Goal: Task Accomplishment & Management: Use online tool/utility

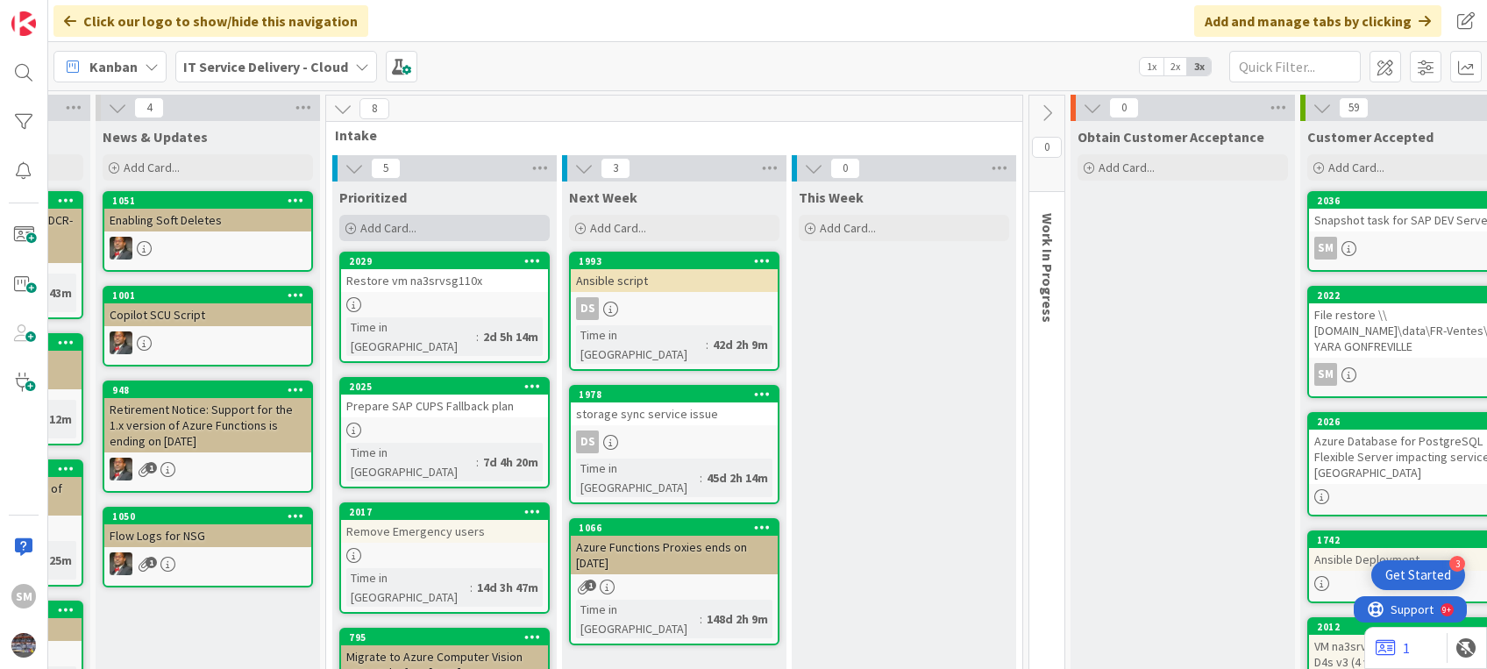
click at [442, 226] on div "Add Card..." at bounding box center [444, 228] width 210 height 26
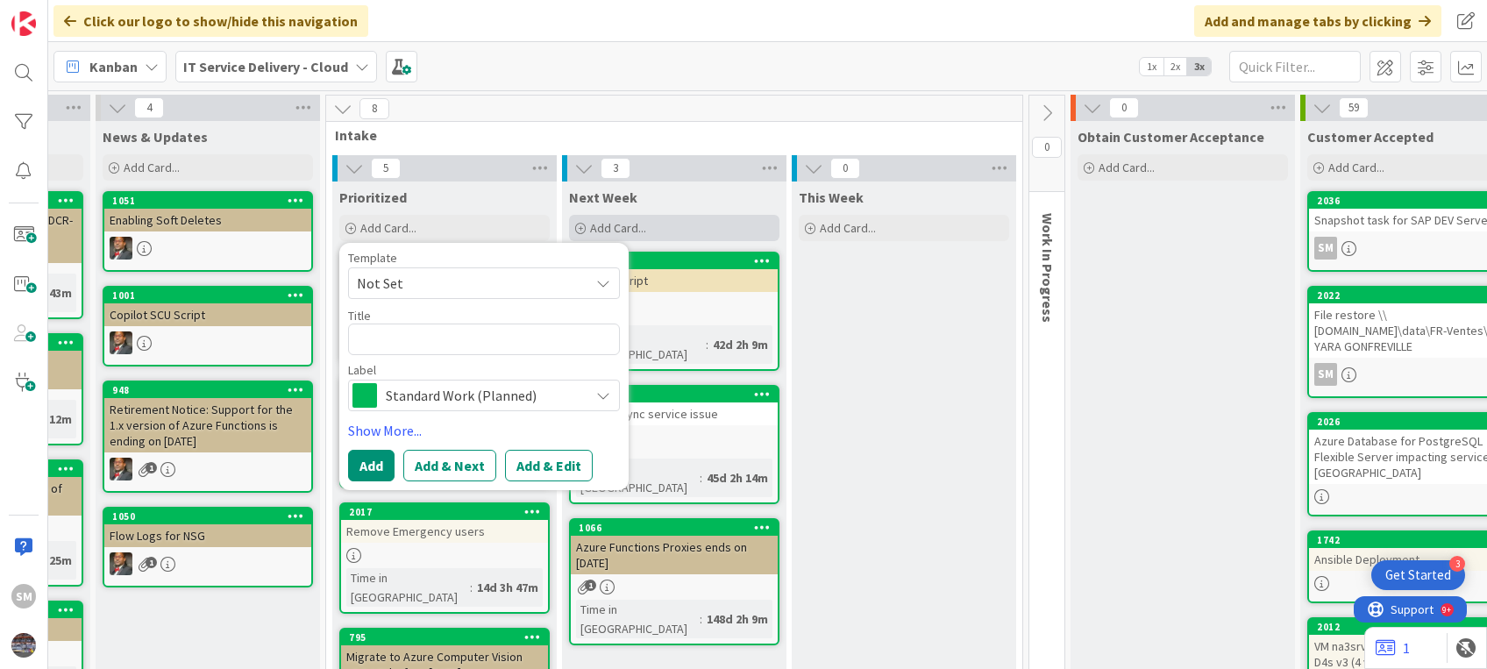
click at [631, 221] on span "Add Card..." at bounding box center [618, 228] width 56 height 16
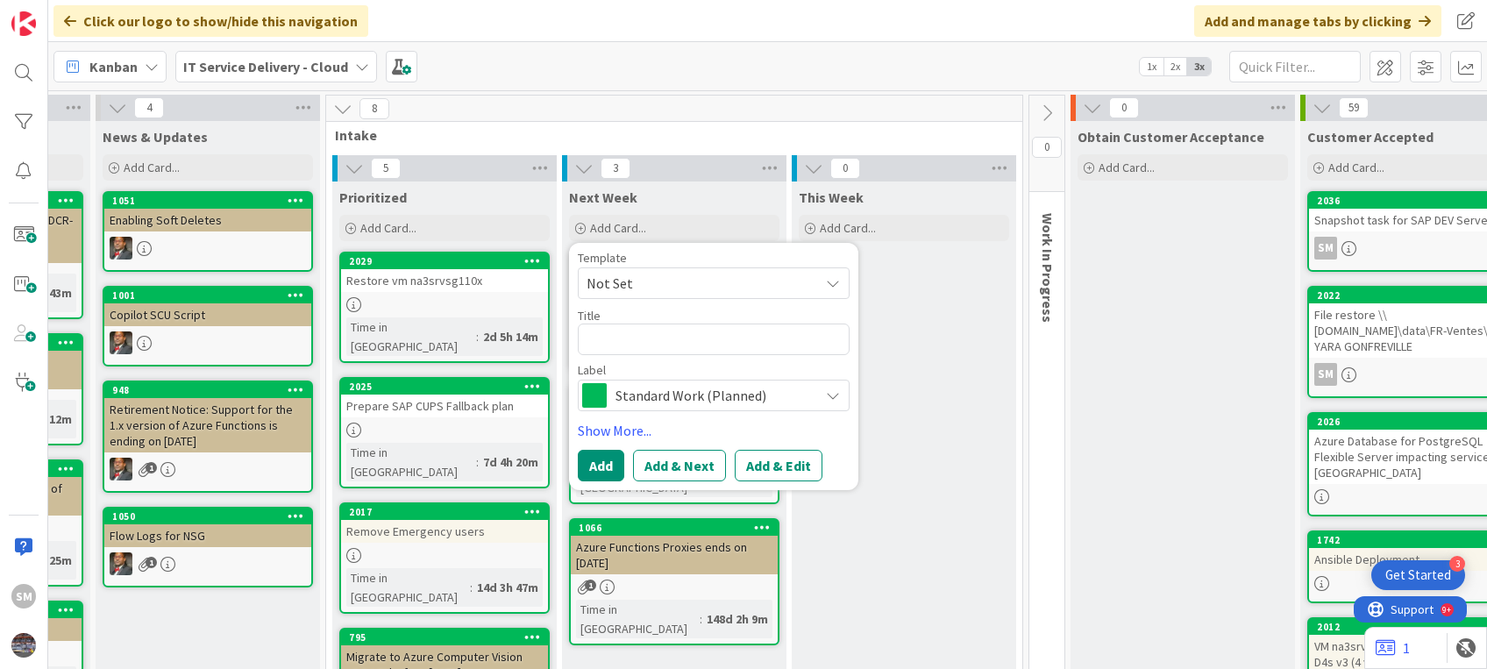
click at [663, 341] on textarea at bounding box center [714, 340] width 272 height 32
click at [765, 450] on button "Add & Edit" at bounding box center [779, 466] width 88 height 32
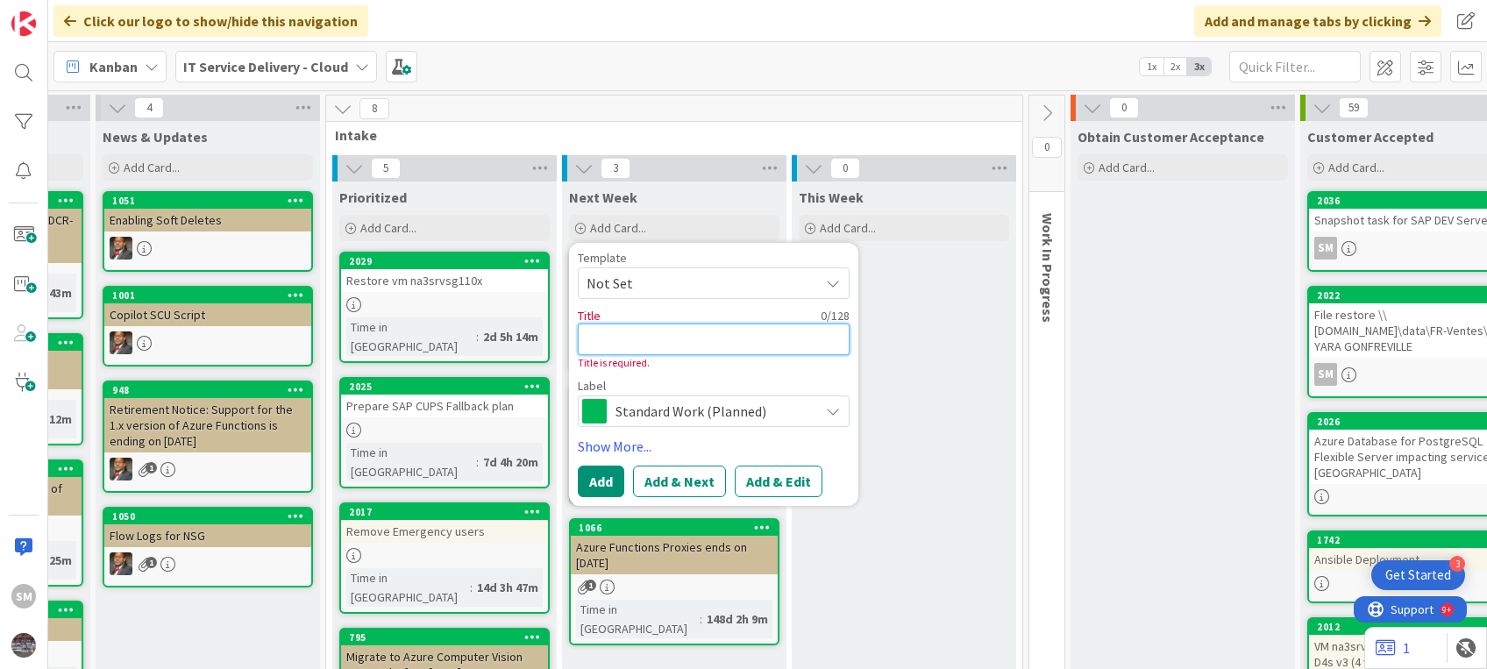
click at [618, 337] on textarea at bounding box center [714, 340] width 272 height 32
paste textarea "Retirement notice: Azure OpenAI Service gpt-35-turbo model version(s) 1106 and …"
type textarea "x"
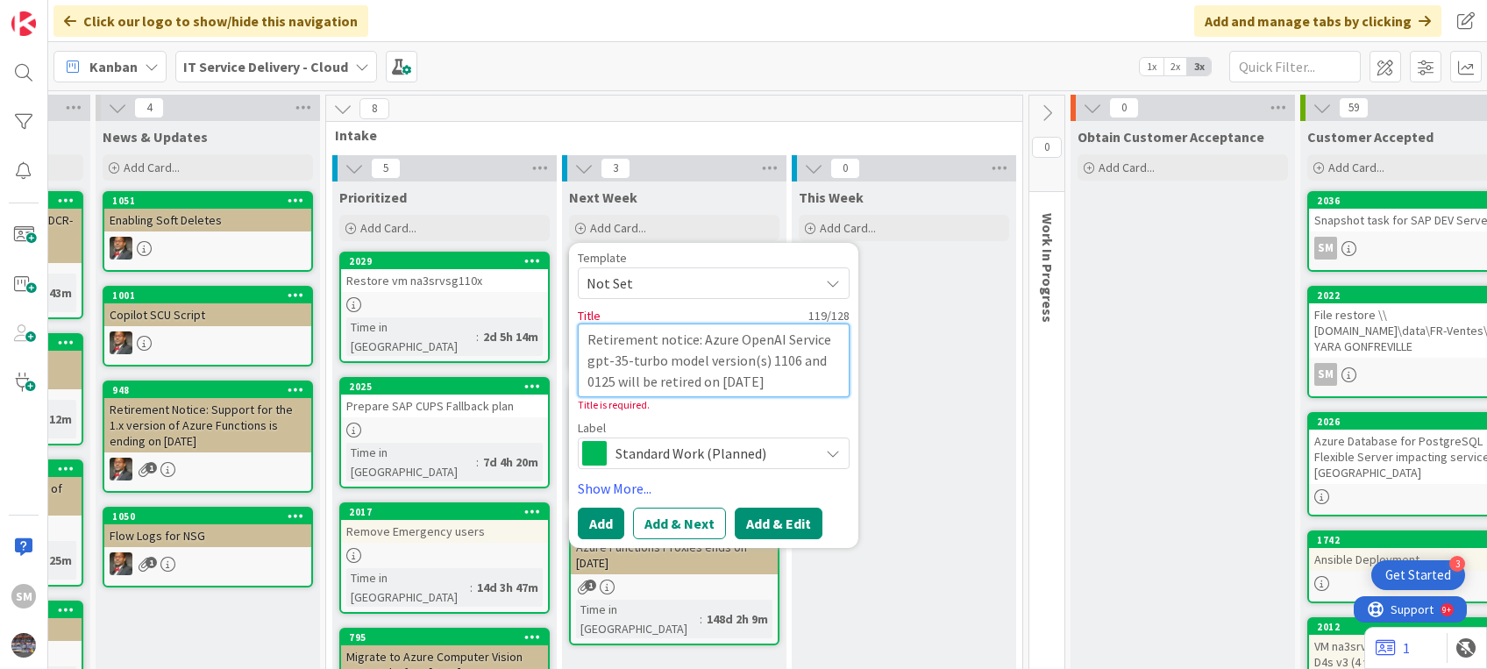
type textarea "Retirement notice: Azure OpenAI Service gpt-35-turbo model version(s) 1106 and …"
click at [757, 519] on button "Add & Edit" at bounding box center [779, 524] width 88 height 32
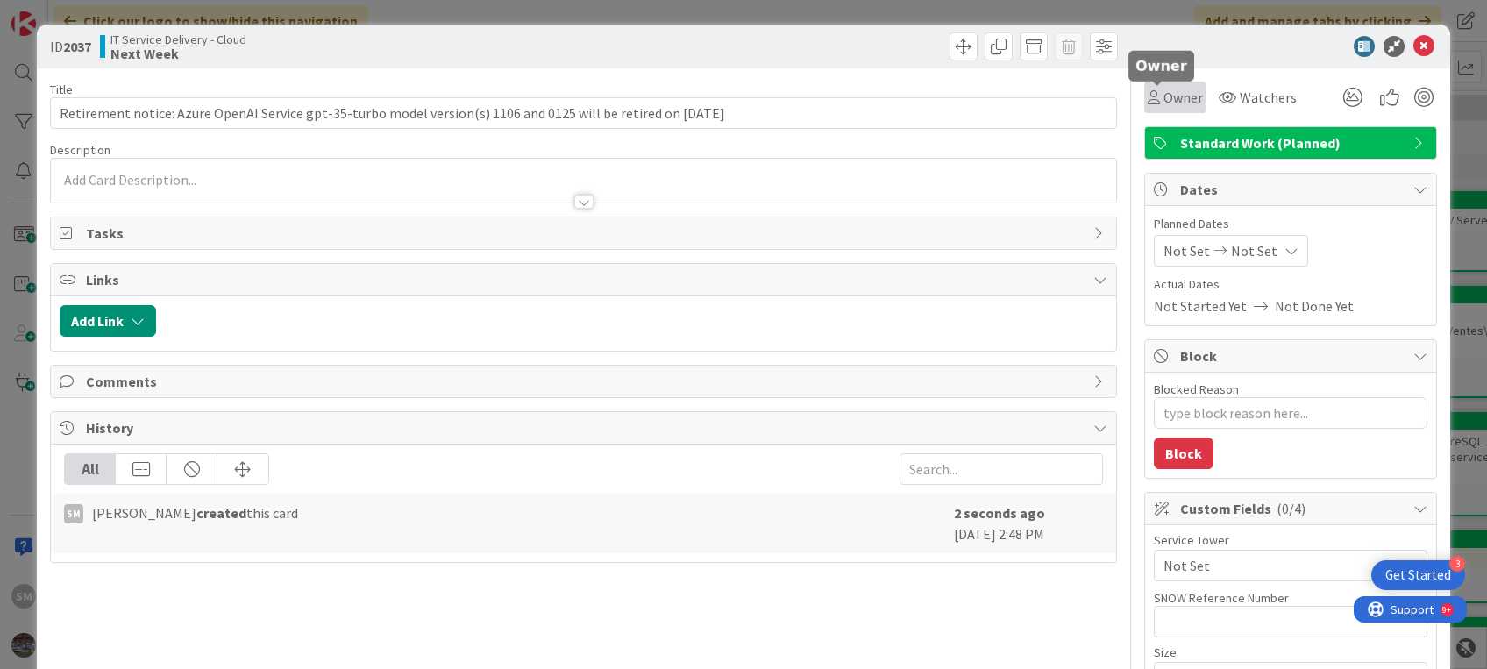
click at [1163, 102] on span "Owner" at bounding box center [1182, 97] width 39 height 21
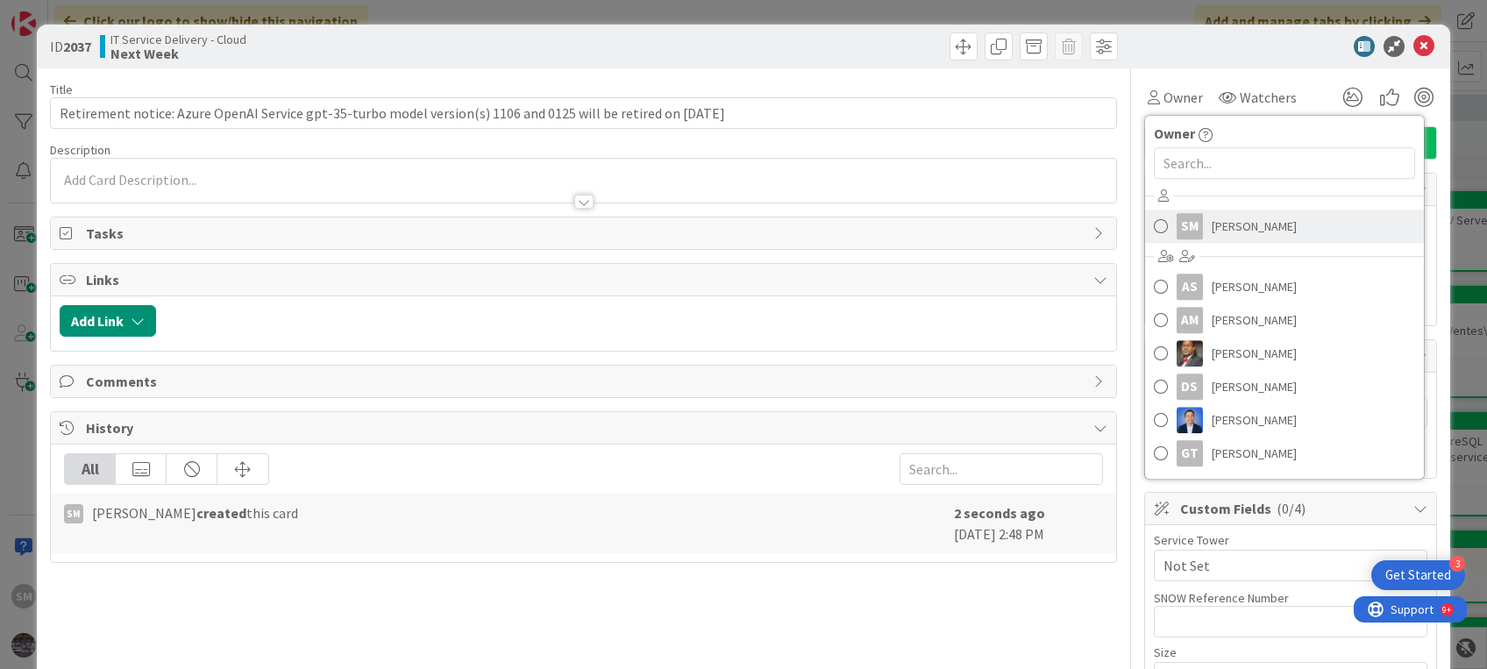
click at [1179, 223] on div "SM" at bounding box center [1190, 226] width 26 height 26
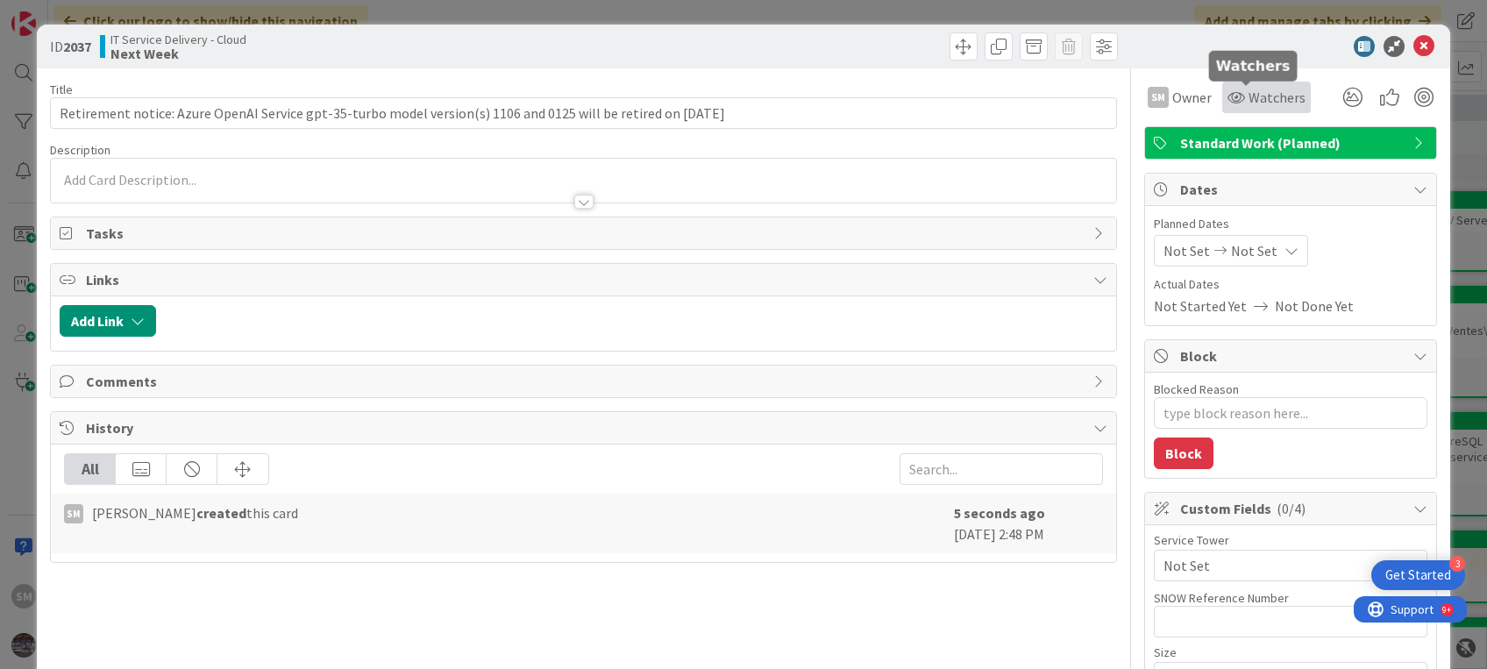
click at [1248, 107] on span "Watchers" at bounding box center [1276, 97] width 57 height 21
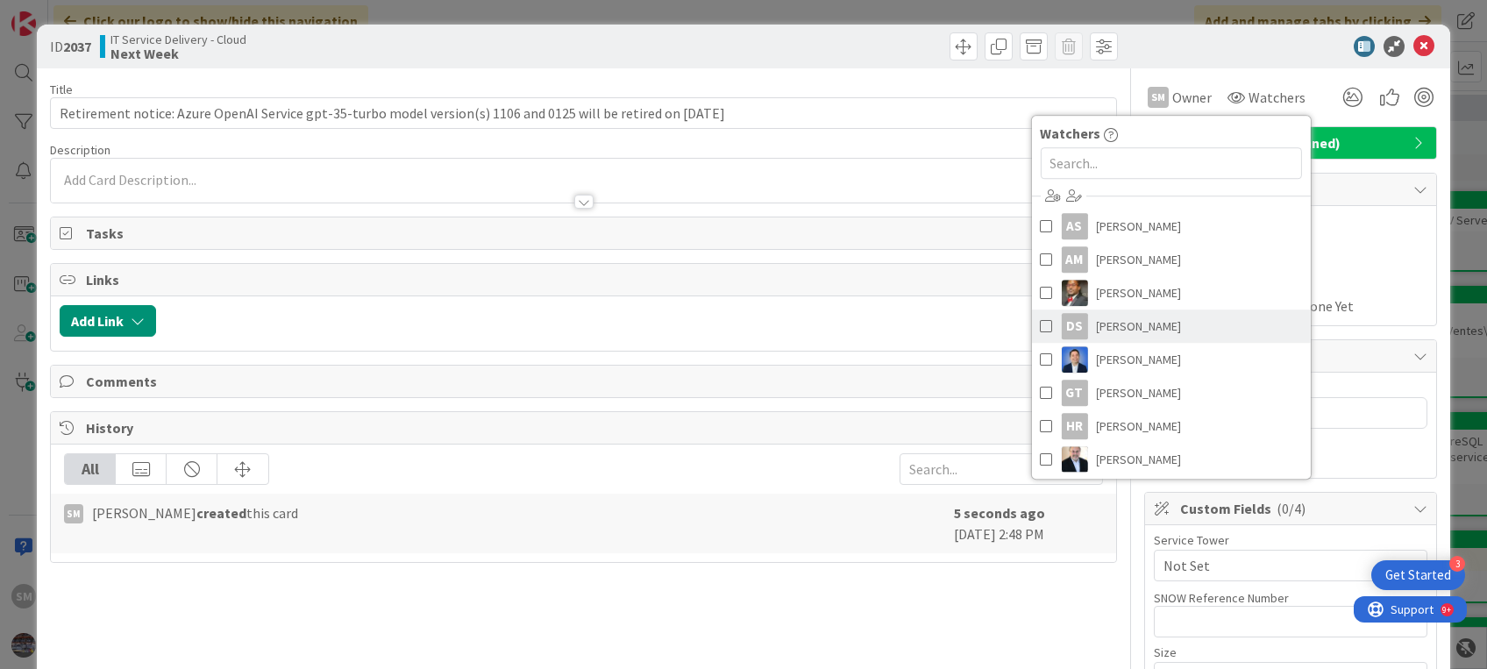
click at [1108, 321] on span "[PERSON_NAME]" at bounding box center [1138, 326] width 85 height 26
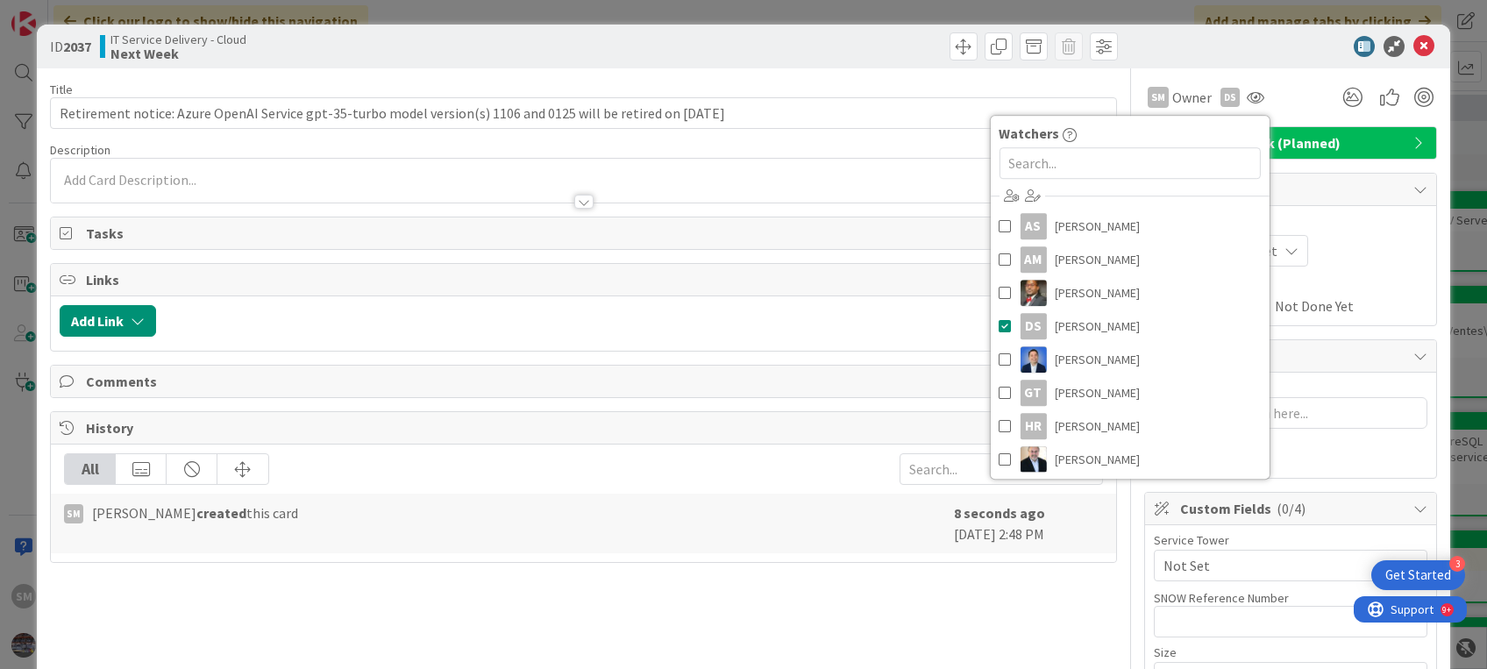
click at [1242, 72] on div "SM Owner Owner Remove Set as Watcher SM [PERSON_NAME] AS [PERSON_NAME] AM [PERS…" at bounding box center [1290, 90] width 293 height 45
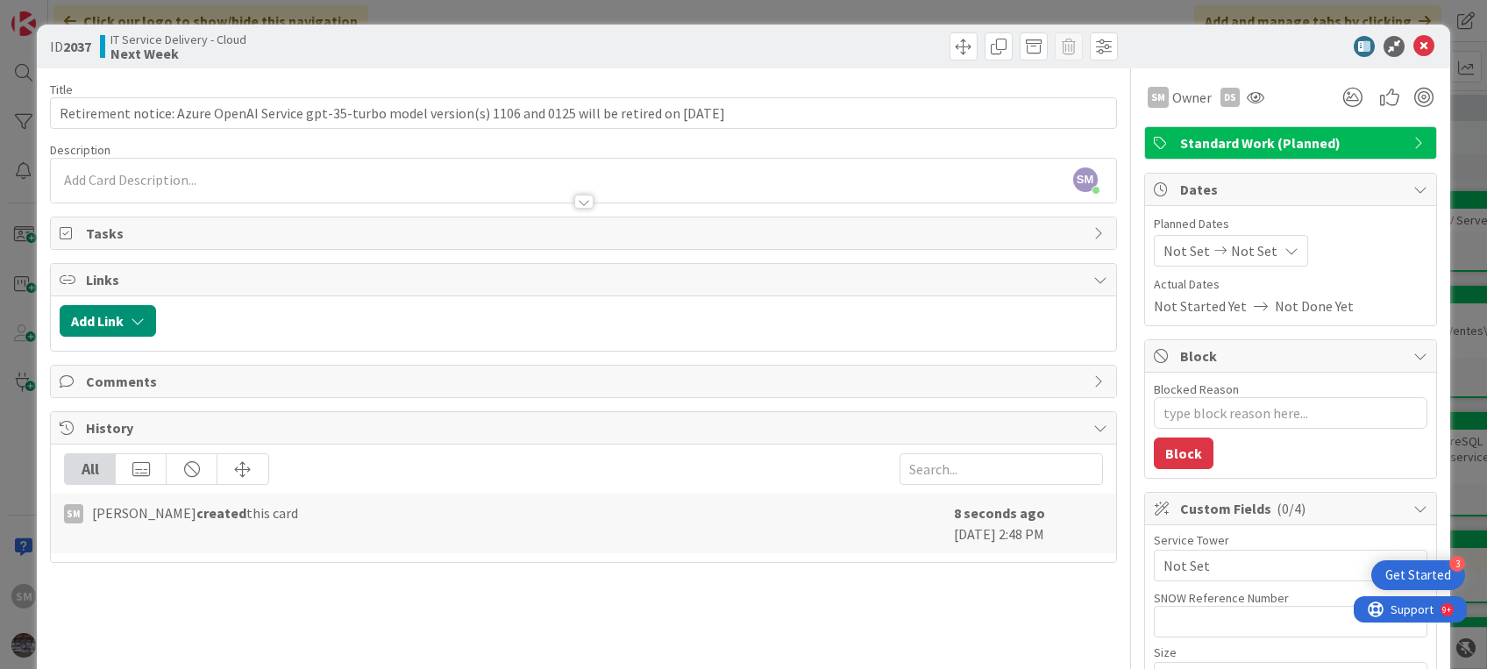
click at [210, 184] on div at bounding box center [583, 193] width 1064 height 18
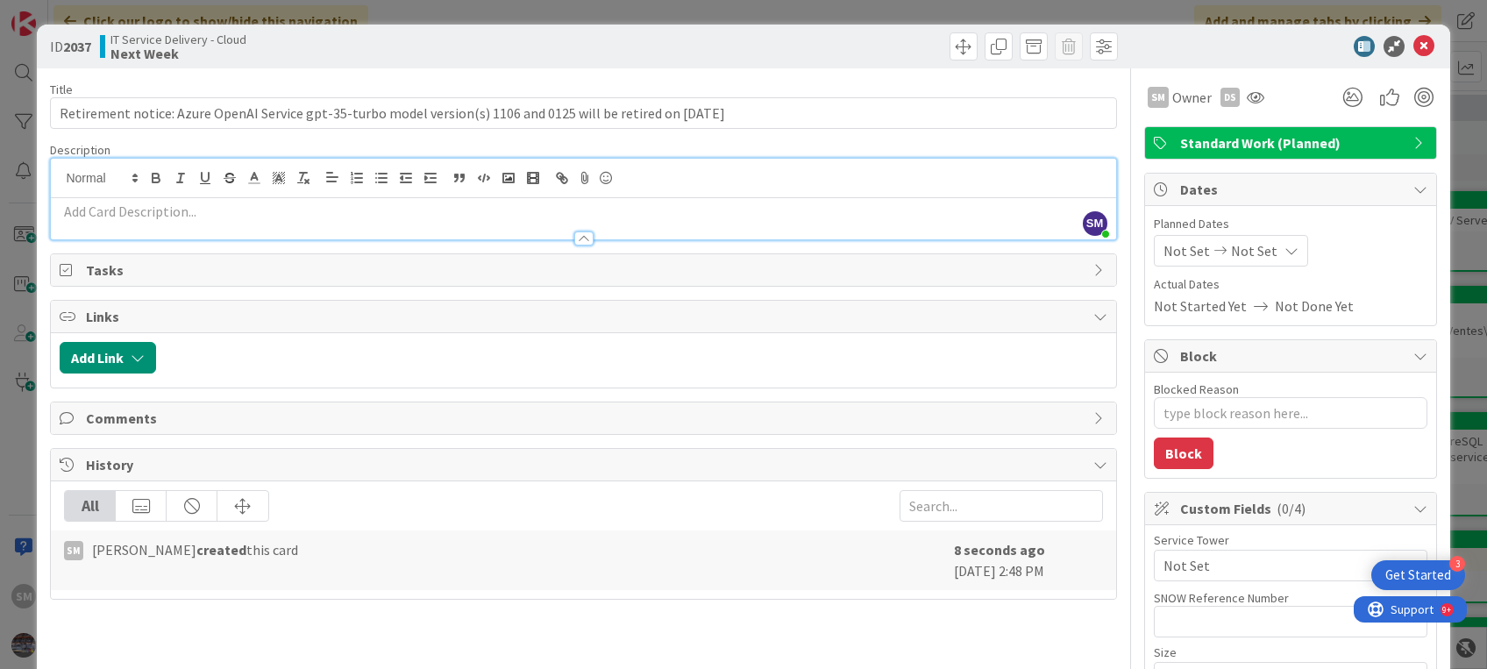
click at [201, 221] on div at bounding box center [583, 230] width 1064 height 18
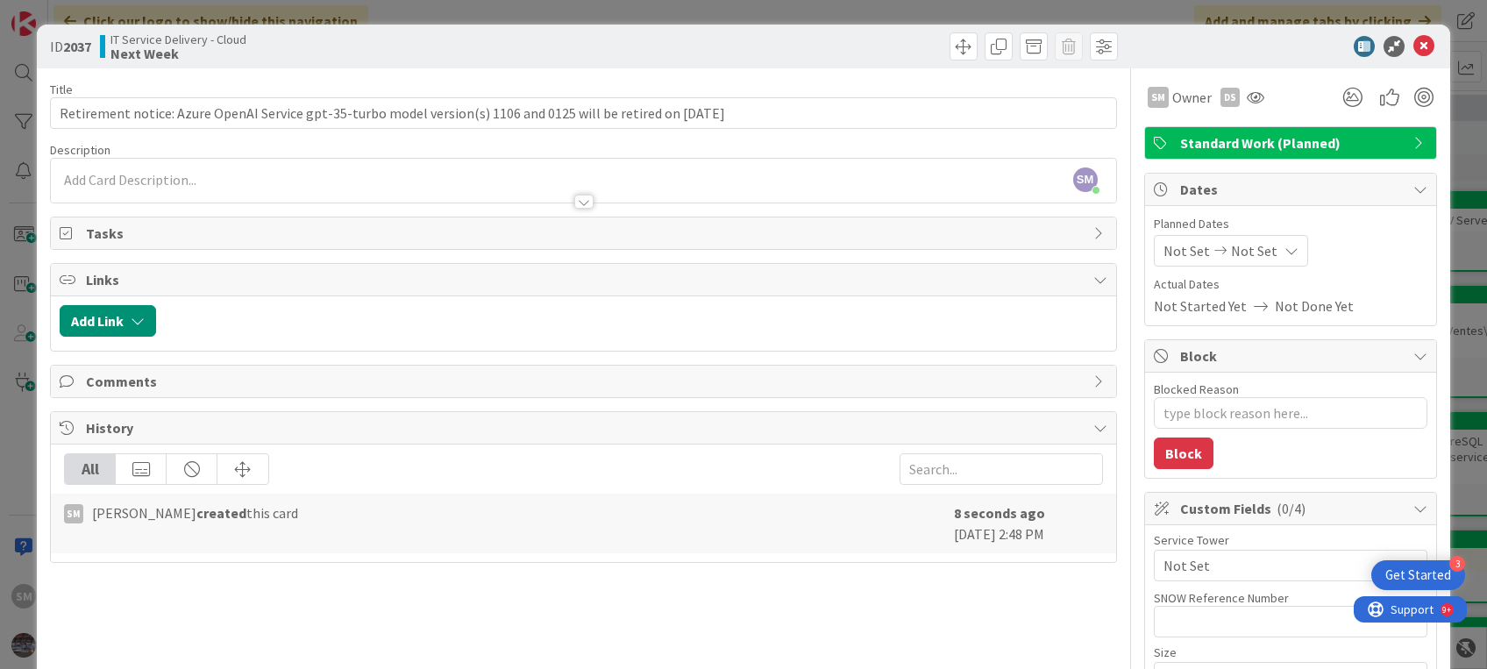
click at [168, 189] on div at bounding box center [583, 193] width 1064 height 18
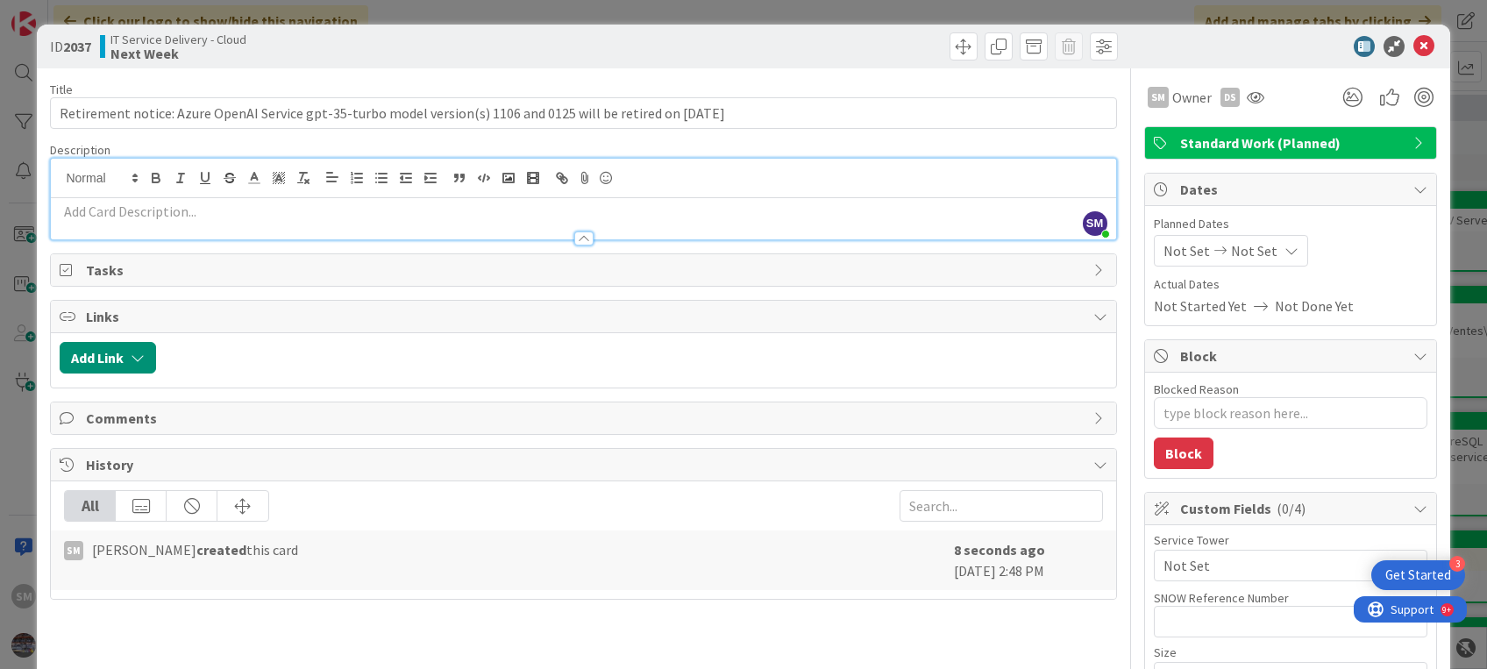
click at [574, 233] on div at bounding box center [583, 238] width 19 height 14
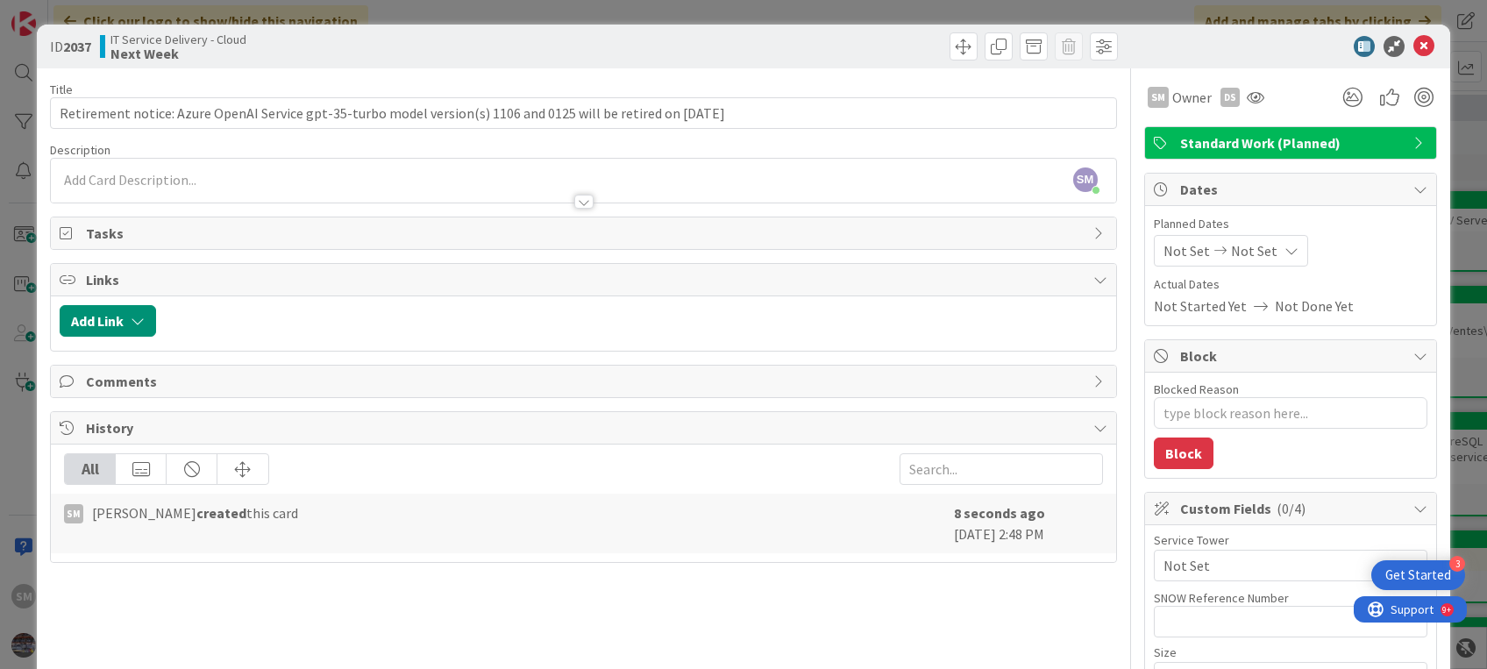
click at [155, 184] on div at bounding box center [583, 193] width 1064 height 18
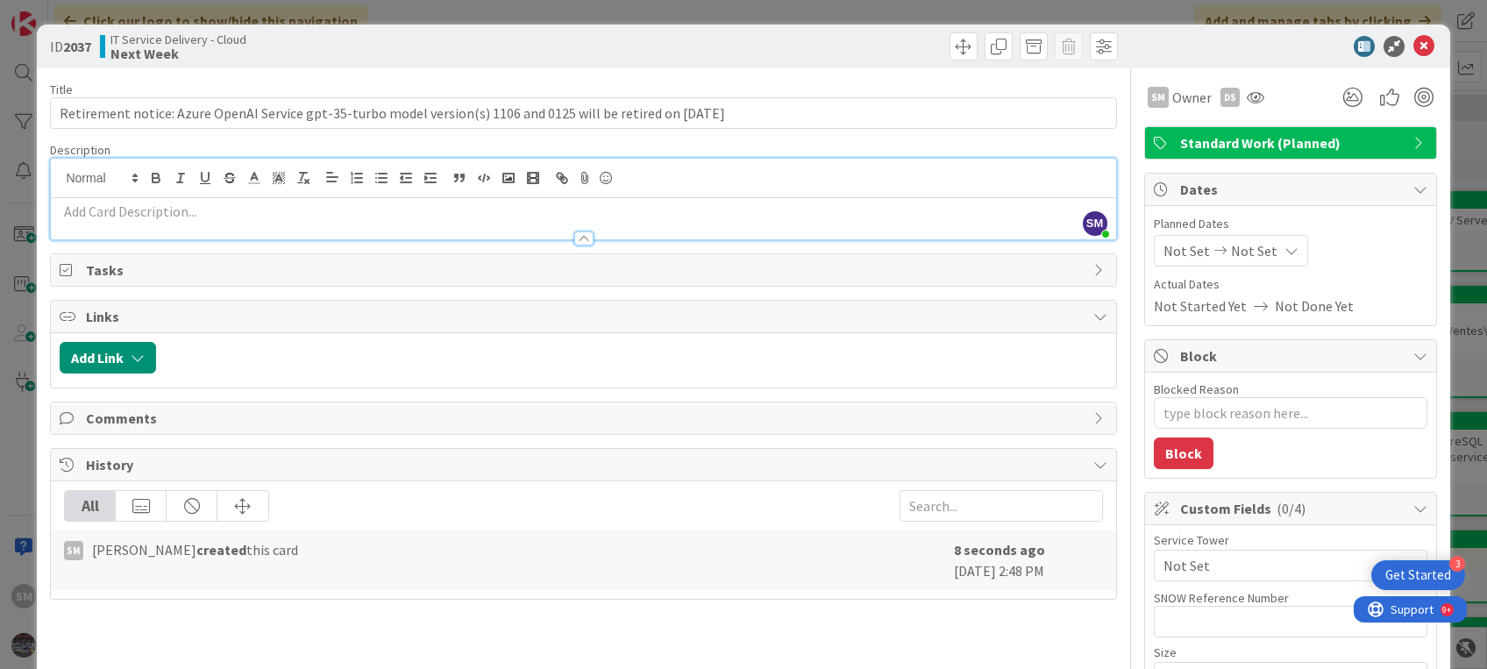
click at [107, 221] on div at bounding box center [583, 230] width 1064 height 18
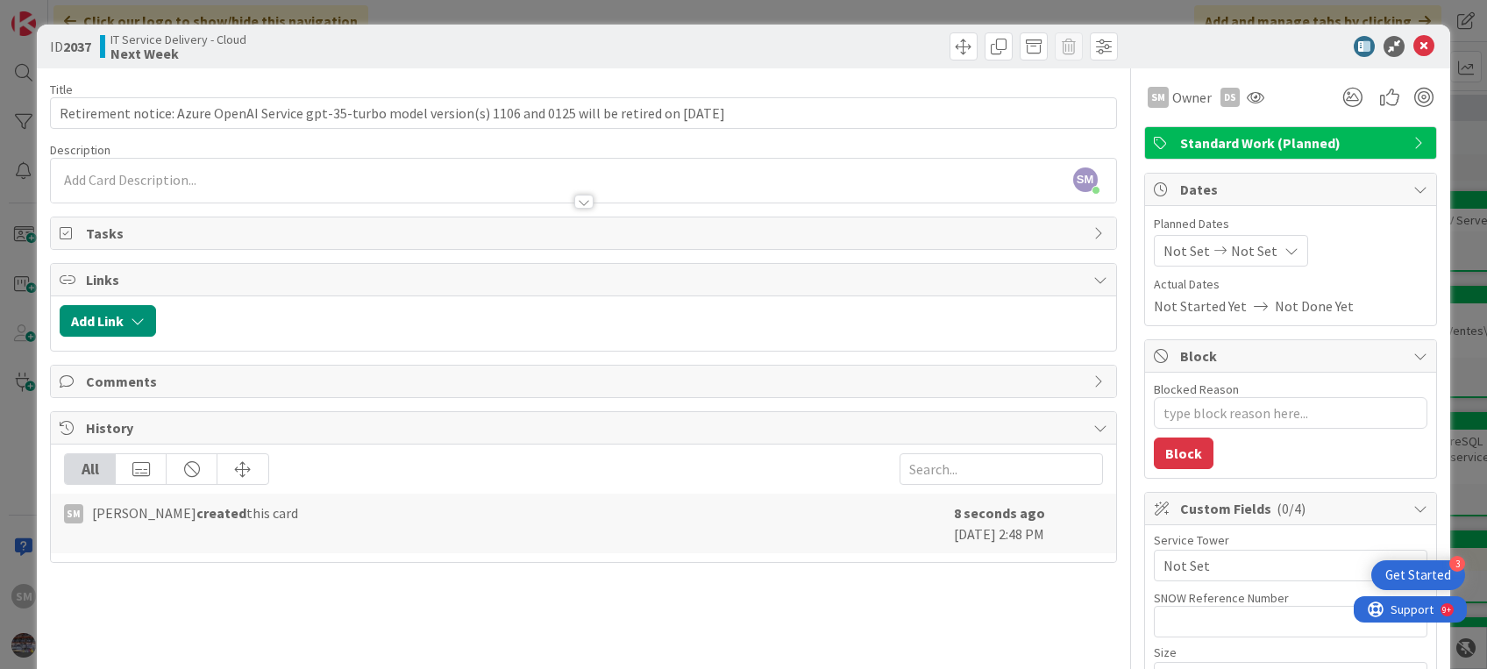
click at [65, 174] on p at bounding box center [583, 180] width 1047 height 20
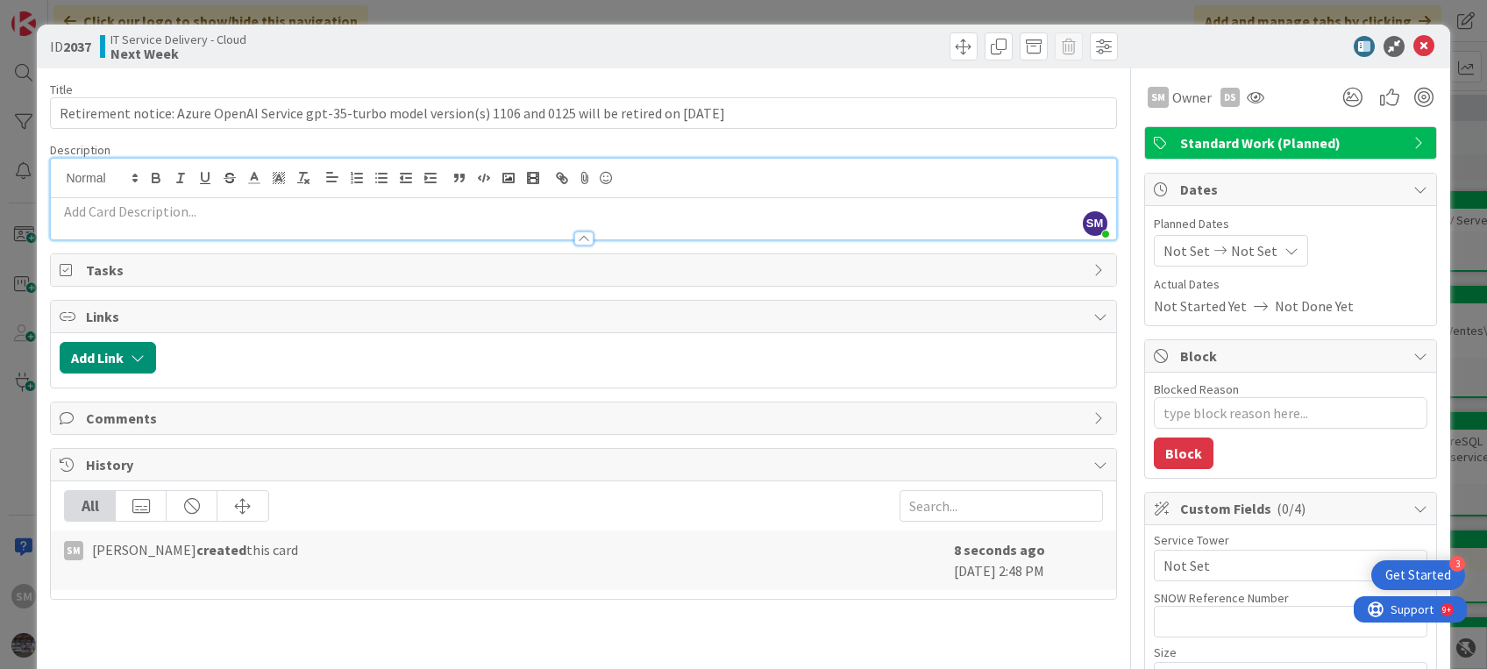
click at [80, 204] on p at bounding box center [583, 212] width 1047 height 20
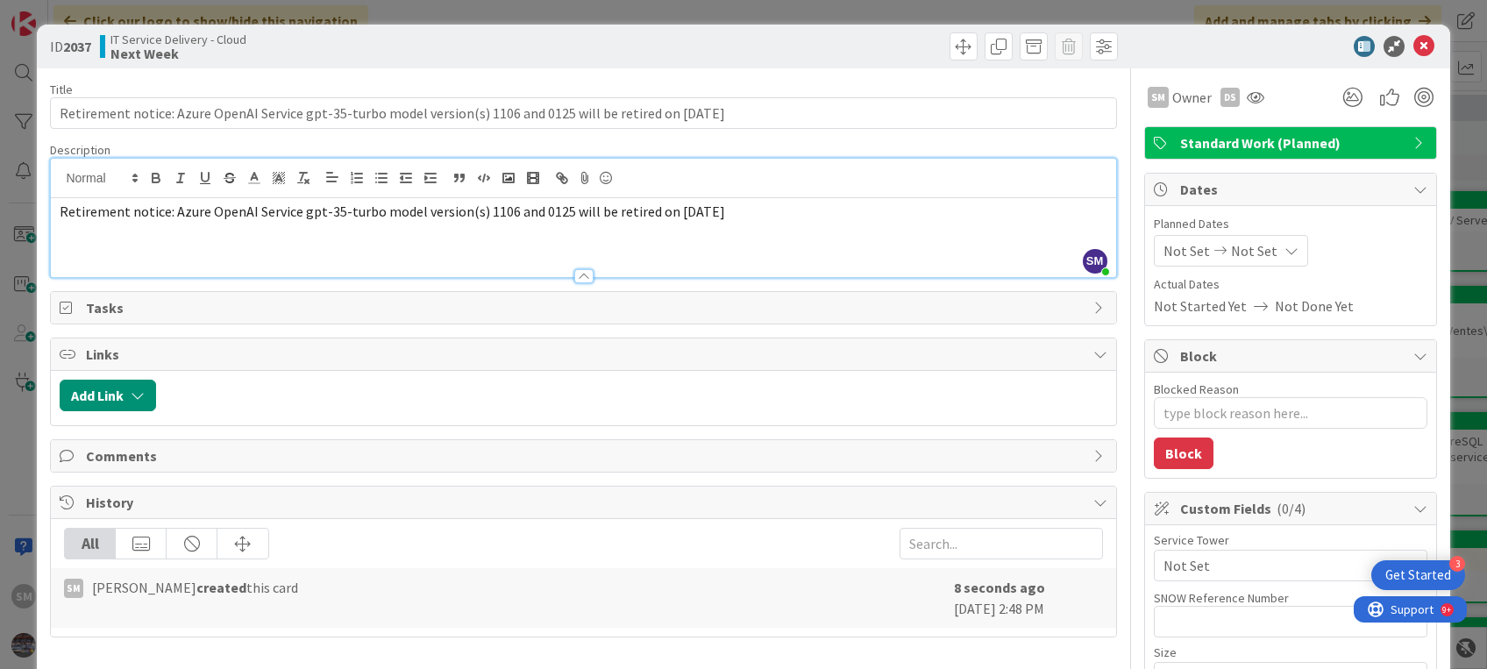
click at [108, 232] on div "Retirement notice: Azure OpenAI Service gpt-35-turbo model version(s) 1106 and …" at bounding box center [583, 237] width 1064 height 79
click at [56, 212] on div "Retirement notice: Azure OpenAI Service gpt-35-turbo model version(s) 1106 and …" at bounding box center [583, 237] width 1064 height 79
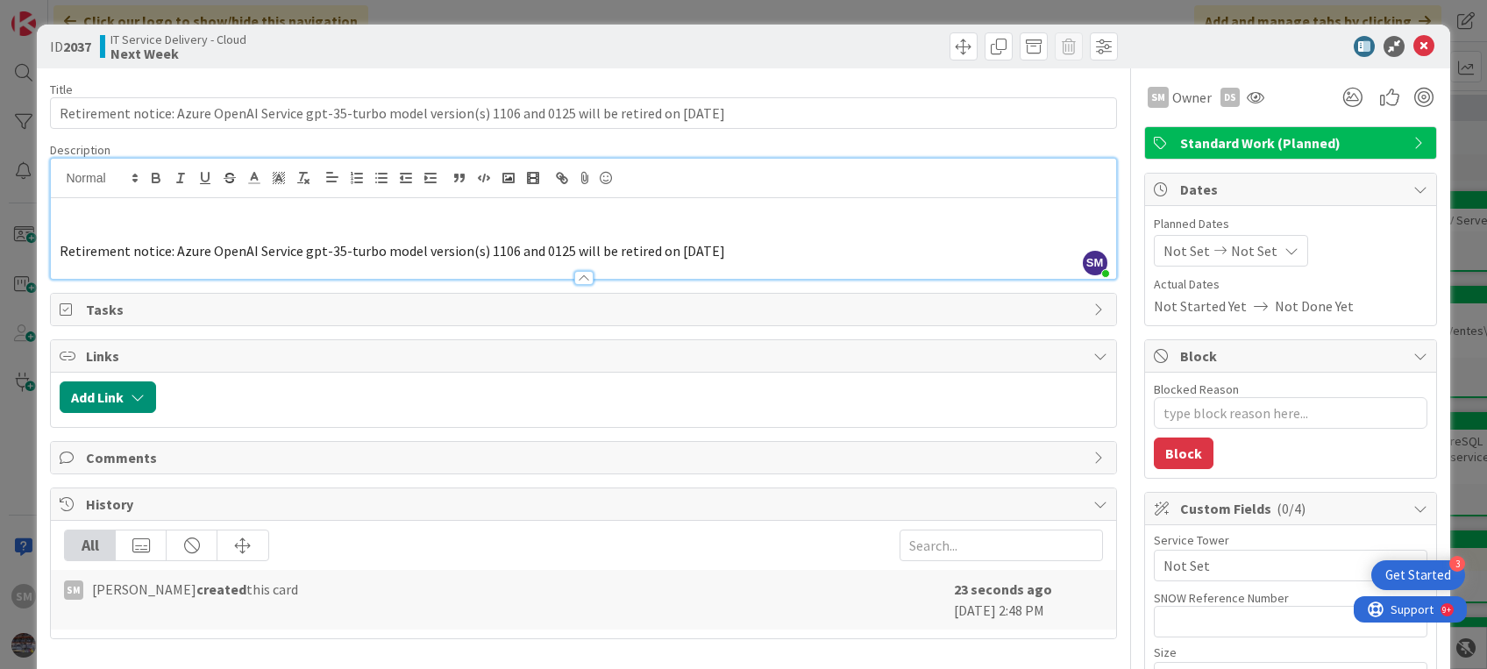
click at [64, 211] on p at bounding box center [583, 212] width 1047 height 20
click at [64, 225] on p at bounding box center [583, 232] width 1047 height 20
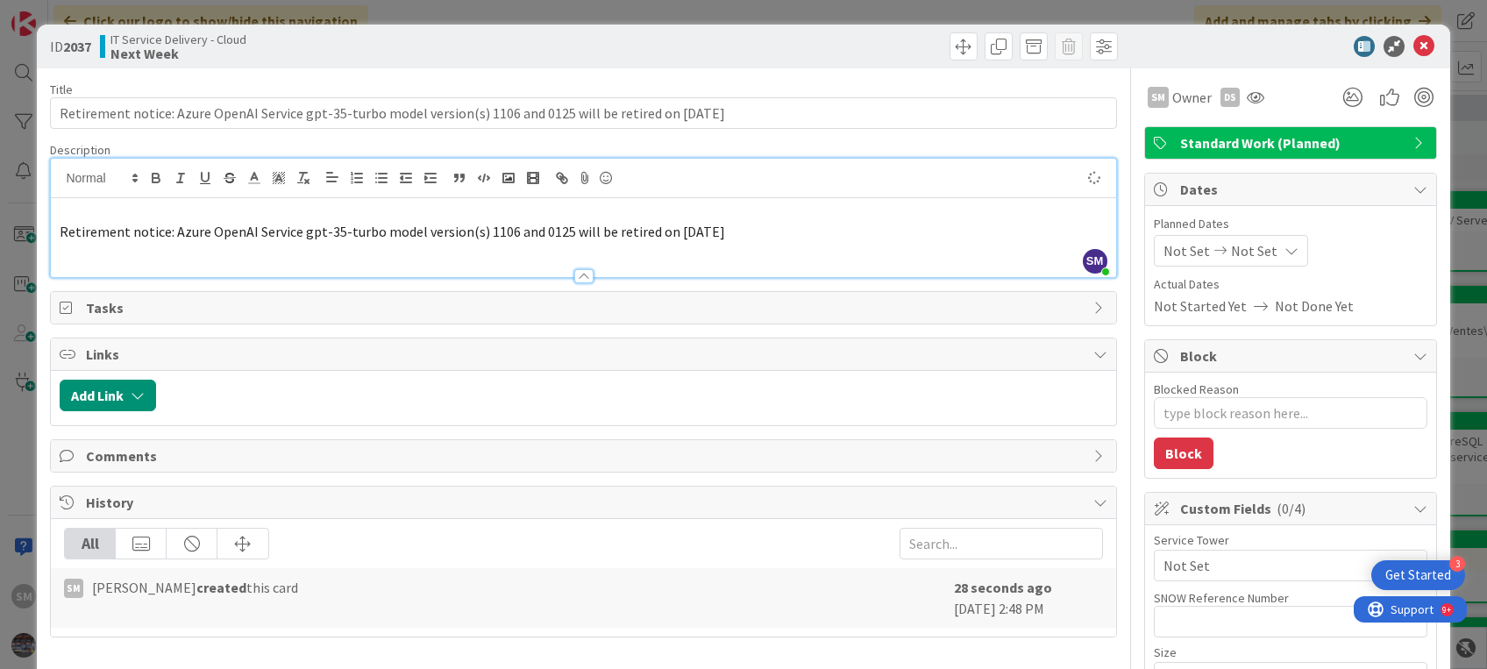
type textarea "x"
click at [58, 213] on div "09/11: received azure alert Retirement notice: Azure OpenAI Service gpt-35-turb…" at bounding box center [583, 237] width 1064 height 79
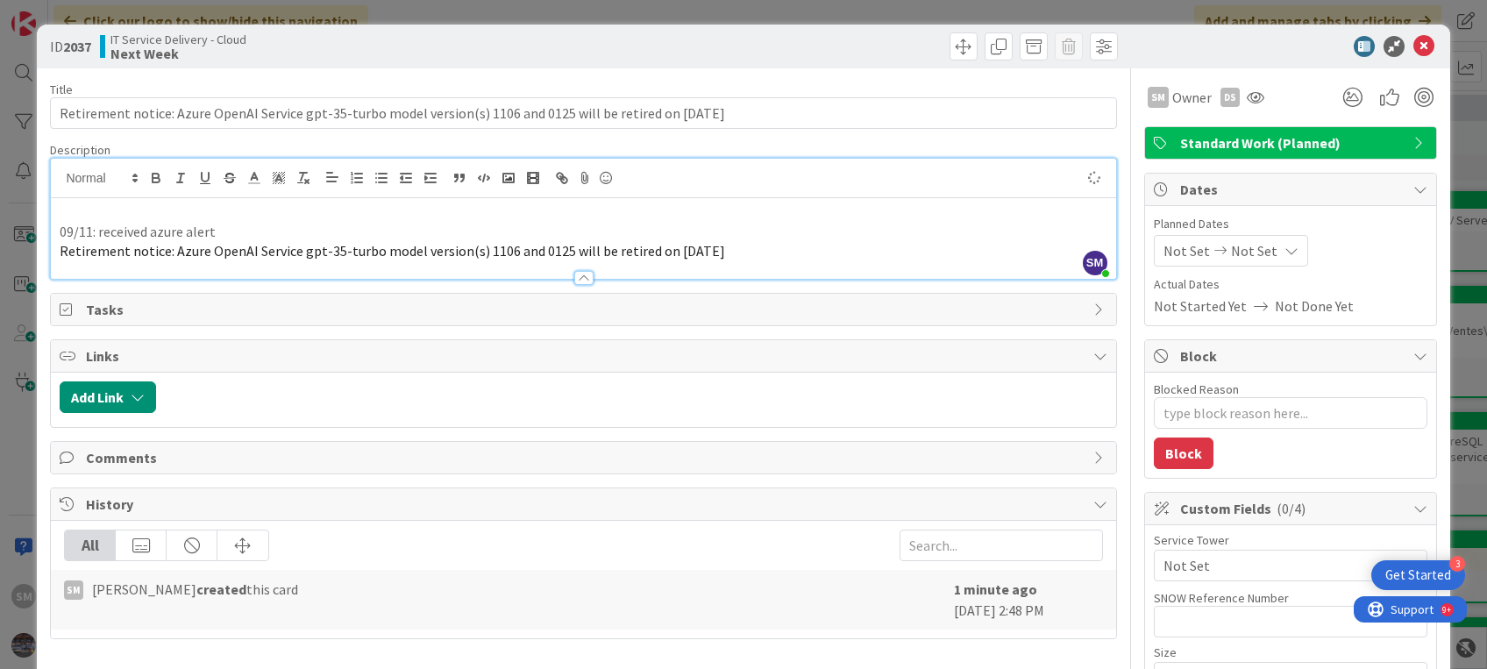
click at [73, 213] on p at bounding box center [583, 212] width 1047 height 20
click at [1413, 42] on icon at bounding box center [1423, 46] width 21 height 21
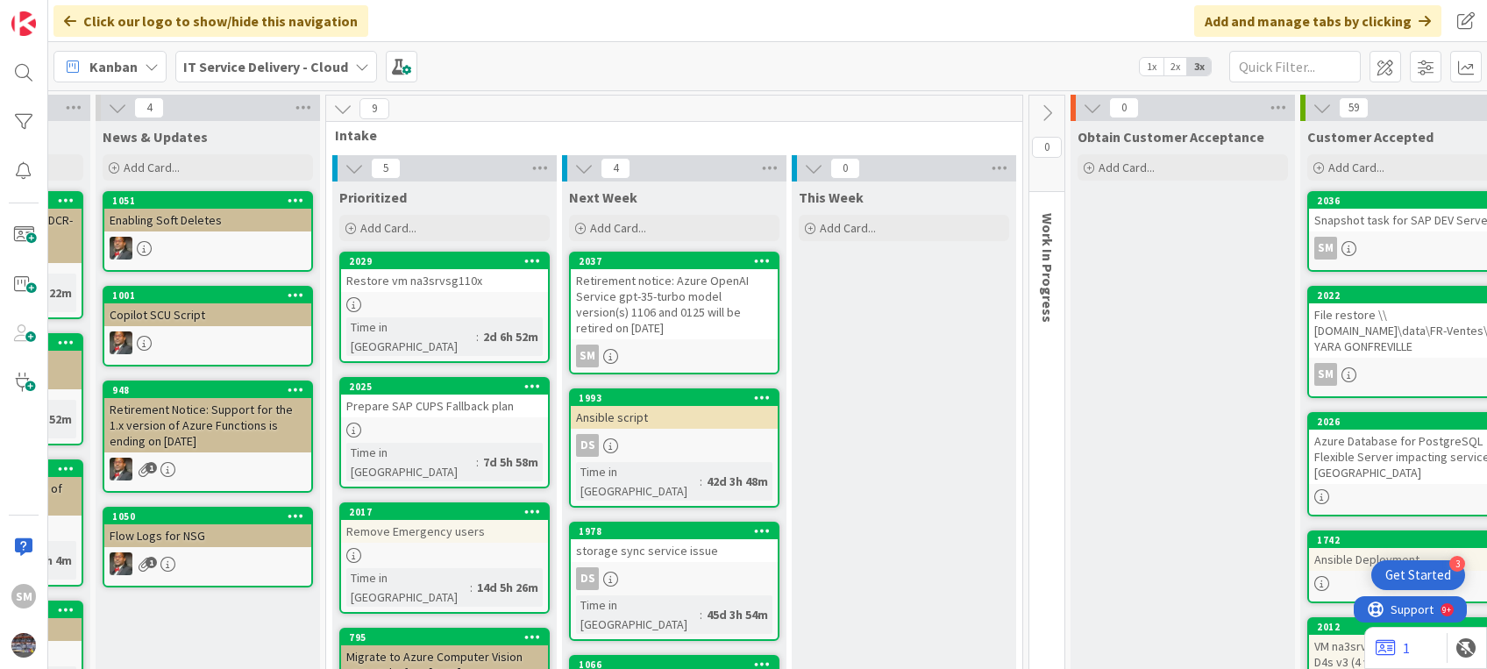
click at [699, 323] on div "Retirement notice: Azure OpenAI Service gpt-35-turbo model version(s) 1106 and …" at bounding box center [674, 304] width 207 height 70
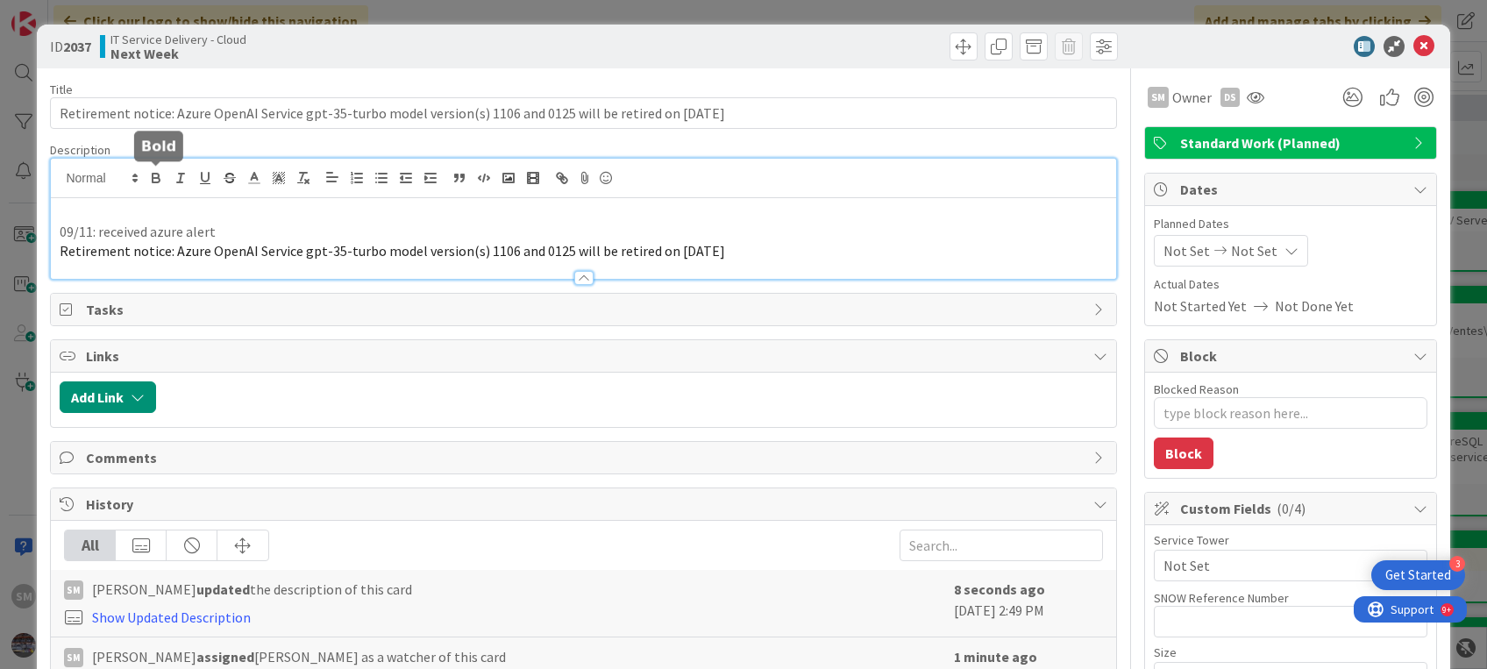
click at [147, 167] on div "09/11: received azure alert Retirement notice: Azure OpenAI Service gpt-35-turb…" at bounding box center [583, 219] width 1064 height 120
click at [94, 202] on p at bounding box center [583, 212] width 1047 height 20
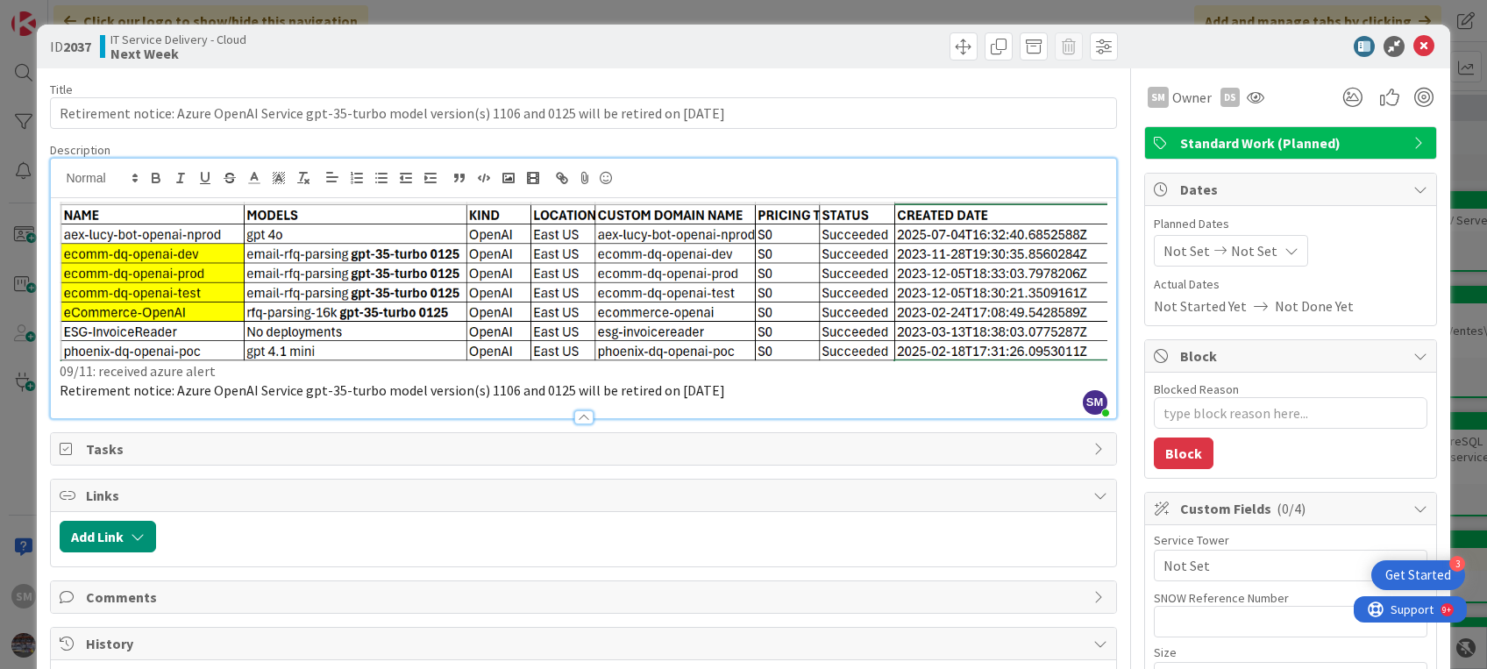
click at [57, 238] on div "09/11: received azure alert Retirement notice: Azure OpenAI Service gpt-35-turb…" at bounding box center [583, 308] width 1064 height 220
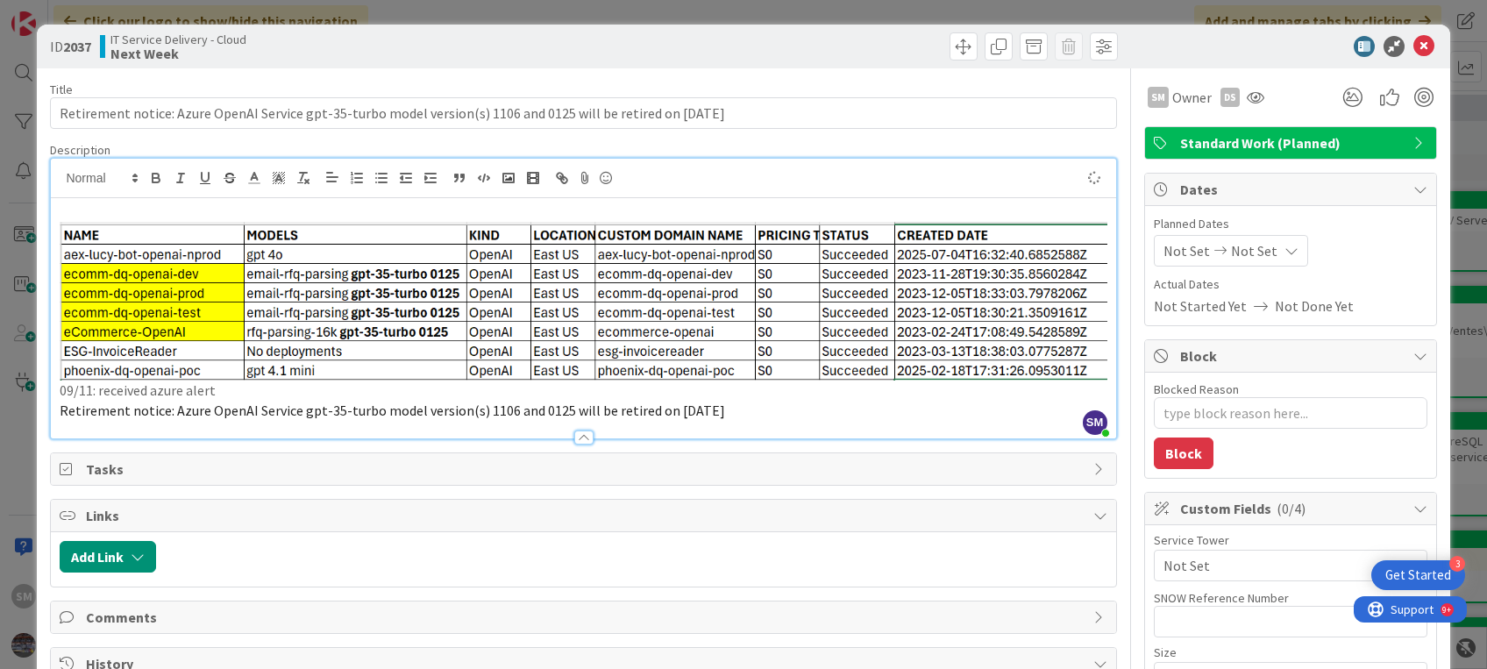
click at [83, 203] on p at bounding box center [583, 212] width 1047 height 20
type textarea "x"
click at [1413, 49] on icon at bounding box center [1423, 46] width 21 height 21
